Goal: Complete application form

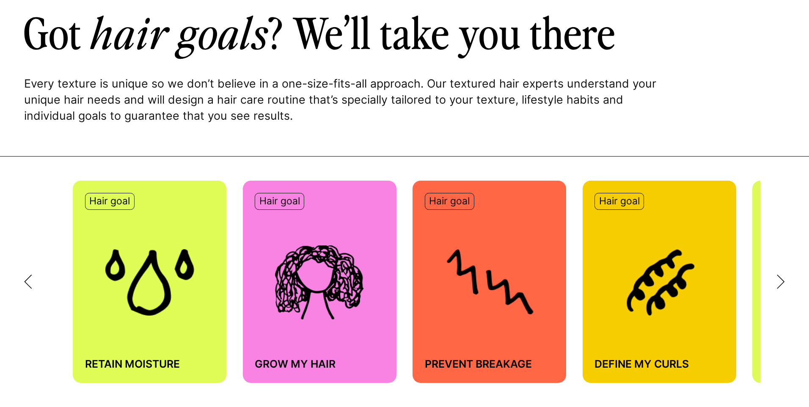
scroll to position [592, 0]
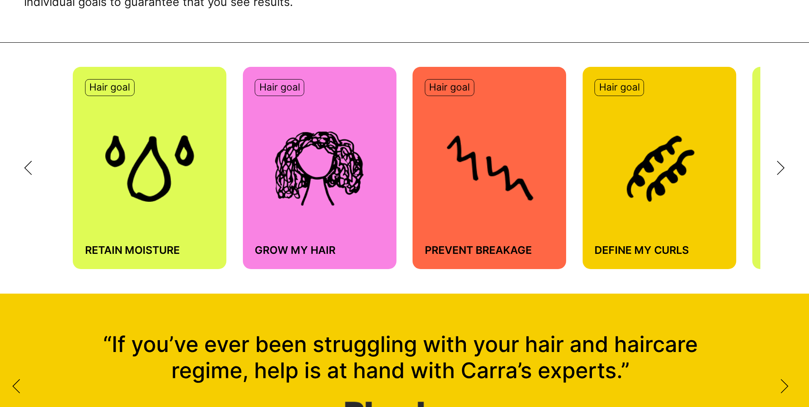
click at [379, 212] on div "Hair goal Grow my hair" at bounding box center [320, 168] width 154 height 202
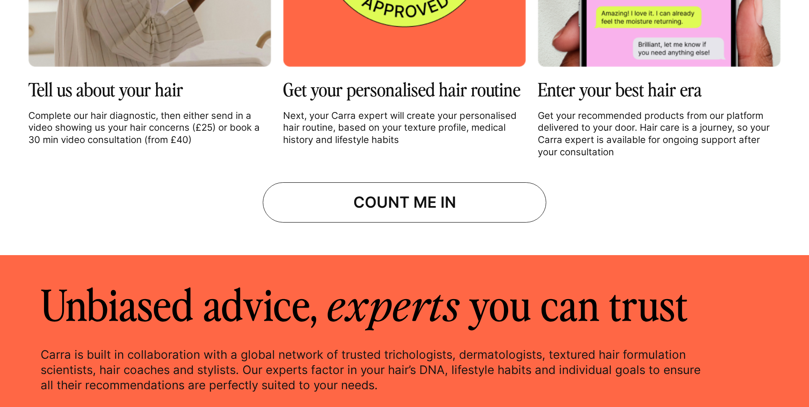
scroll to position [1353, 0]
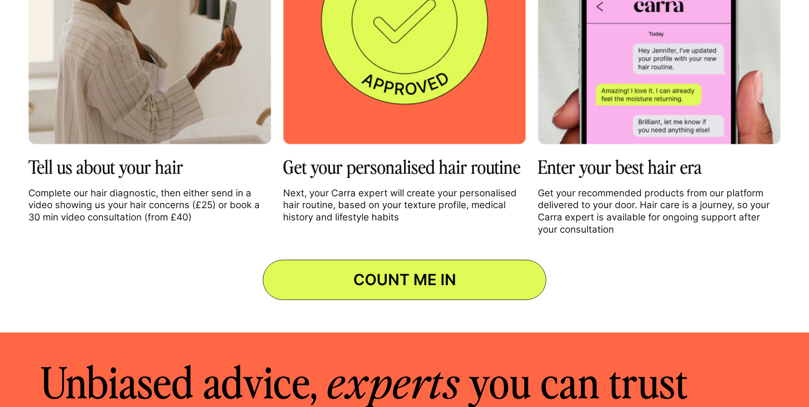
click at [495, 281] on link "COUNT ME IN" at bounding box center [404, 280] width 283 height 40
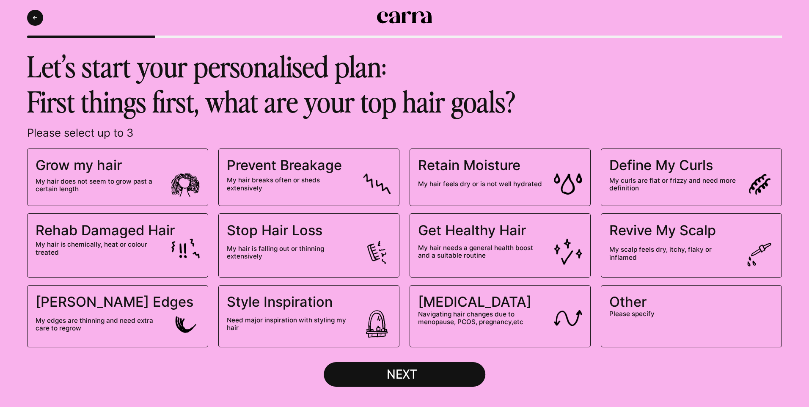
click at [163, 174] on span "My hair does not seem to grow past a certain length" at bounding box center [118, 185] width 164 height 24
click at [0, 0] on input "Grow my hair My hair does not seem to grow past a certain length" at bounding box center [0, 0] width 0 height 0
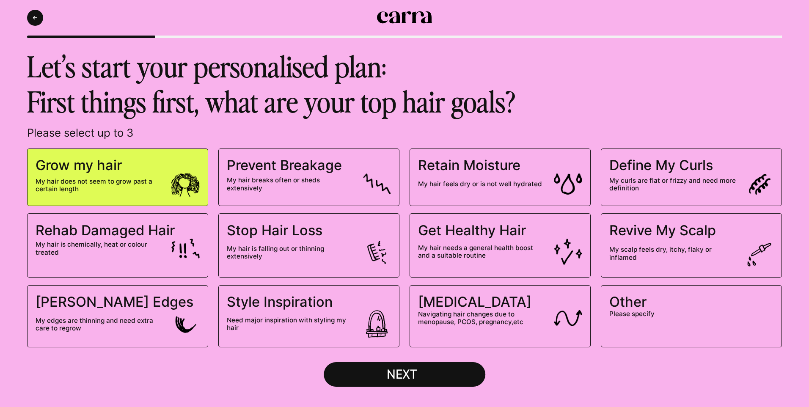
click at [448, 365] on button "NEXT" at bounding box center [405, 374] width 162 height 25
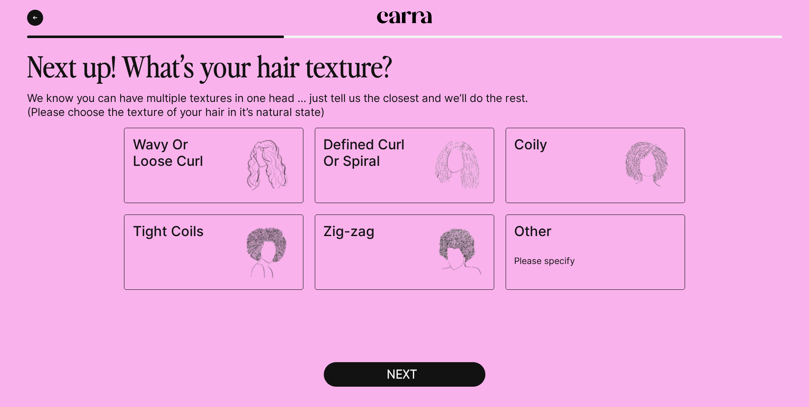
click at [634, 263] on label "Other Please specify" at bounding box center [594, 251] width 179 height 75
click at [0, 0] on input "Other Please specify" at bounding box center [0, 0] width 0 height 0
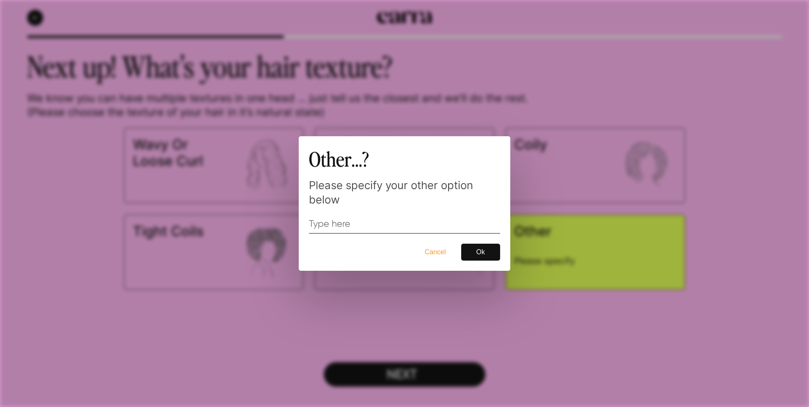
click at [434, 249] on button "Cancel" at bounding box center [434, 252] width 41 height 17
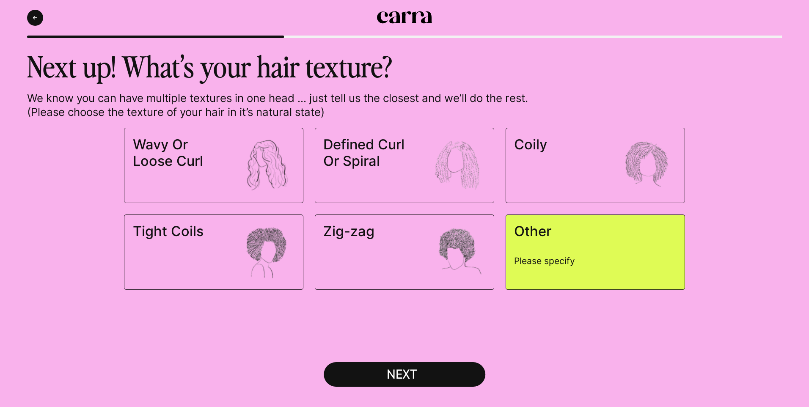
click at [592, 145] on span "Coily" at bounding box center [562, 144] width 97 height 16
click at [0, 0] on input "Coily" at bounding box center [0, 0] width 0 height 0
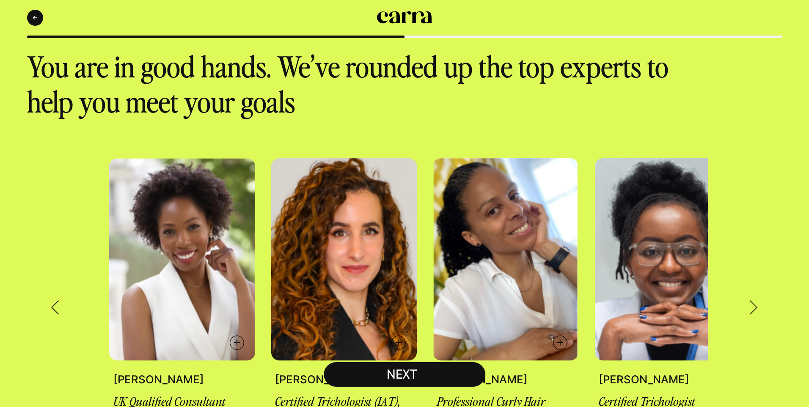
click at [53, 288] on div "UK’s leading dermatologist, focused on black skin, scalp and hair loss. Dr Belm…" at bounding box center [404, 307] width 754 height 299
click at [53, 300] on icon at bounding box center [55, 307] width 8 height 15
click at [31, 20] on button "Back" at bounding box center [35, 18] width 16 height 16
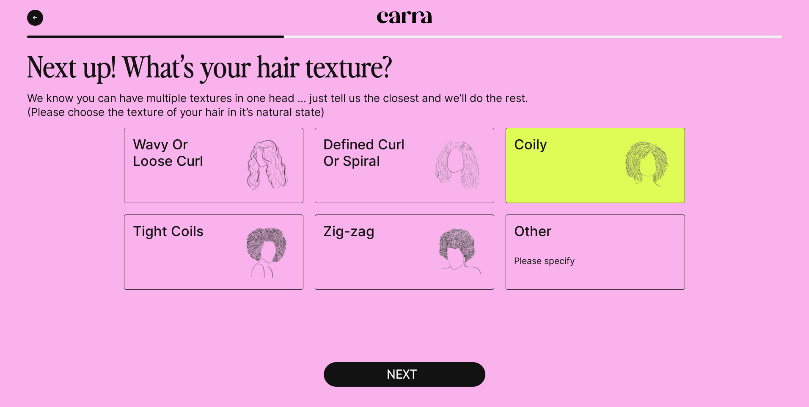
click at [358, 262] on span "Zig-zag" at bounding box center [404, 252] width 162 height 58
click at [0, 0] on input "Zig-zag" at bounding box center [0, 0] width 0 height 0
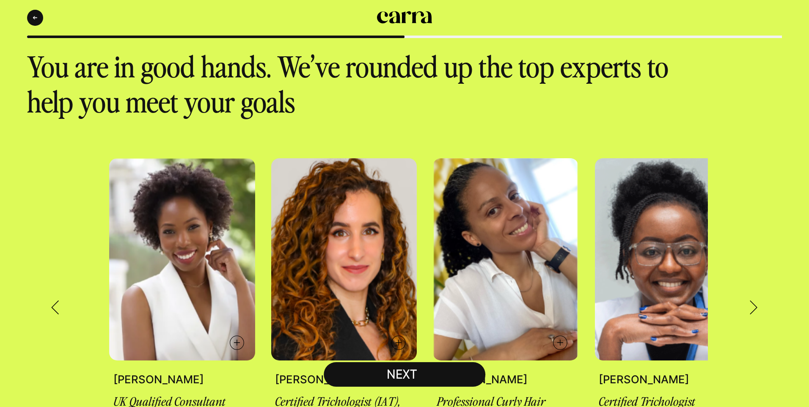
click at [444, 373] on button "NEXT" at bounding box center [405, 374] width 162 height 25
